Goal: Task Accomplishment & Management: Complete application form

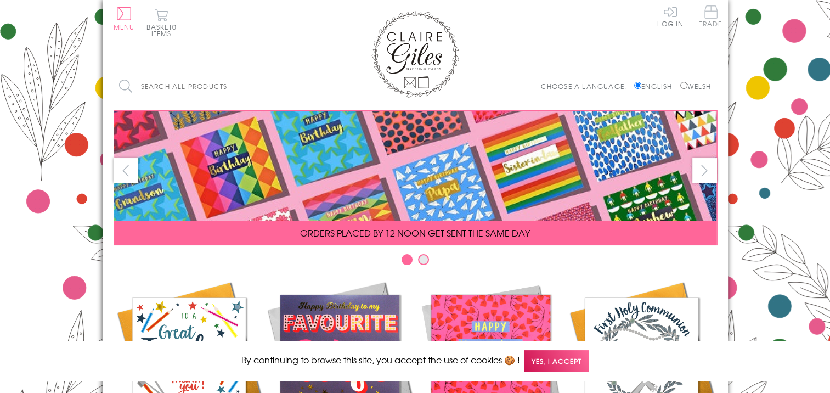
click at [708, 14] on span "Trade" at bounding box center [711, 15] width 23 height 21
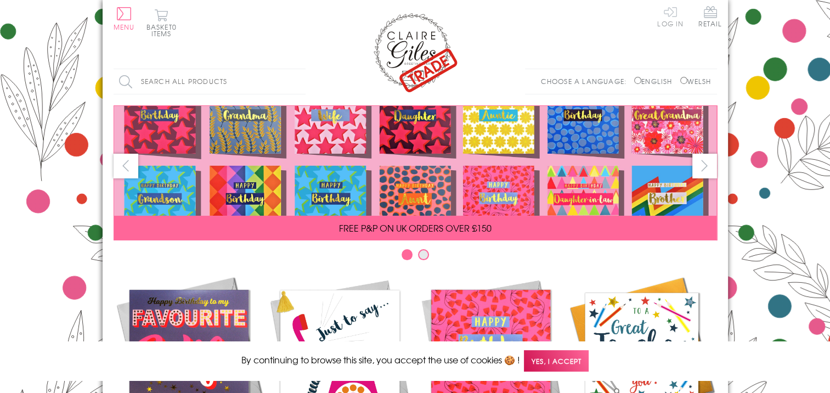
click at [674, 14] on link "Log In" at bounding box center [670, 15] width 26 height 21
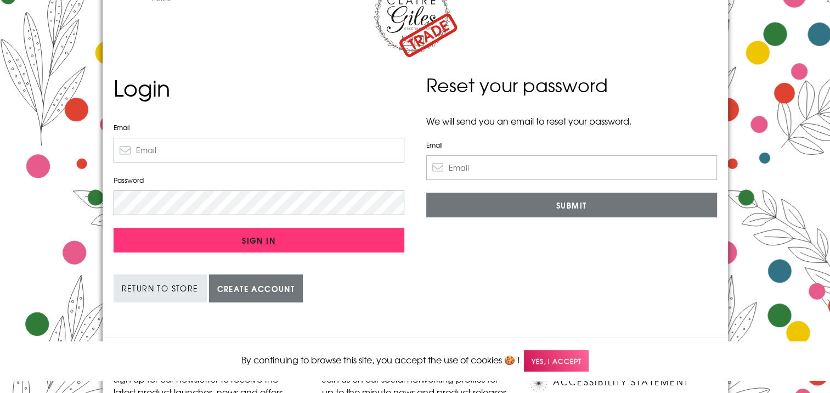
scroll to position [55, 0]
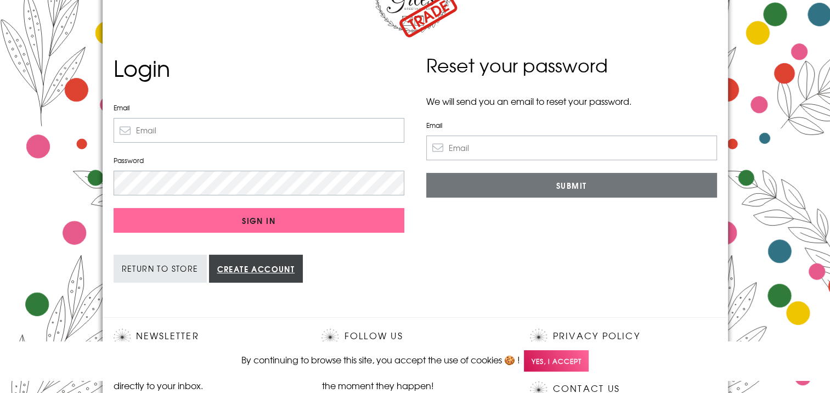
type input "[EMAIL_ADDRESS][DOMAIN_NAME]"
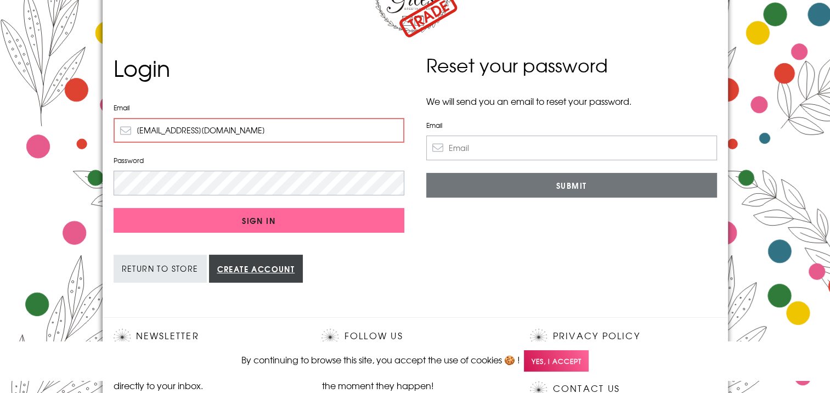
click at [252, 269] on link "Create account" at bounding box center [256, 269] width 94 height 28
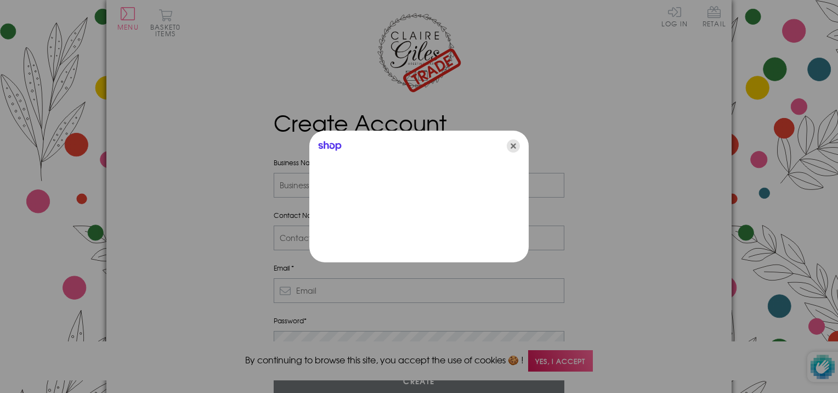
click at [514, 145] on icon "Close" at bounding box center [513, 145] width 13 height 13
